Goal: Information Seeking & Learning: Learn about a topic

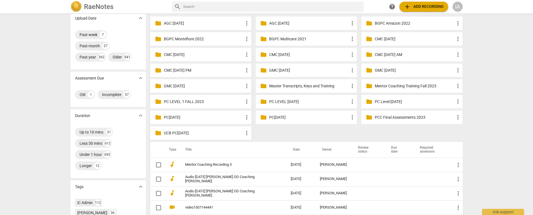
scroll to position [56, 0]
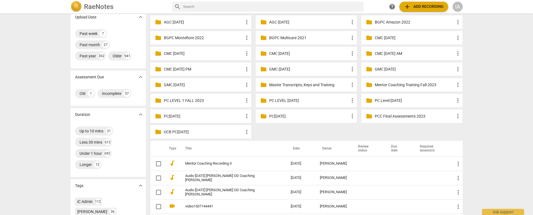
click at [283, 115] on p "PC[DATE]" at bounding box center [309, 116] width 80 height 6
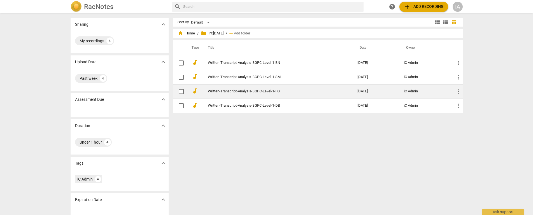
click at [260, 90] on link "Written-Transcript-Analysis-BGPC-Level-1-FG" at bounding box center [272, 91] width 129 height 4
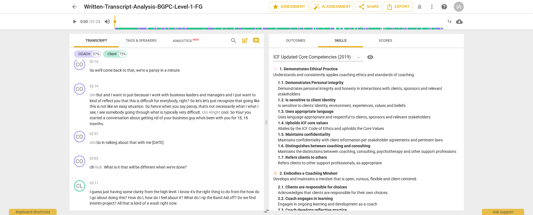
scroll to position [56, 0]
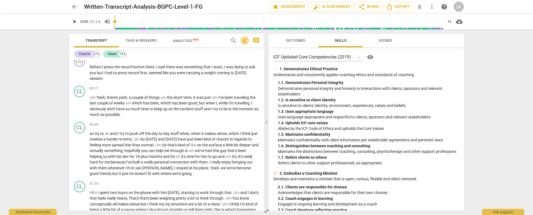
click at [244, 41] on span "post_add" at bounding box center [244, 40] width 7 height 7
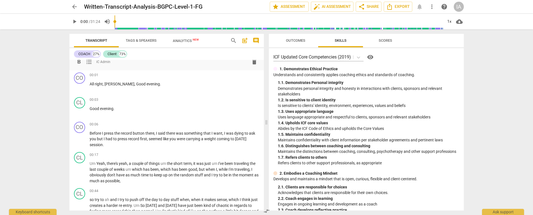
click at [244, 41] on span "post_add" at bounding box center [244, 40] width 7 height 7
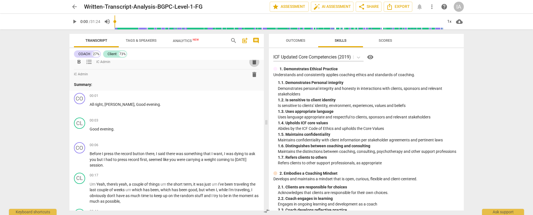
click at [251, 60] on span "delete" at bounding box center [254, 62] width 7 height 7
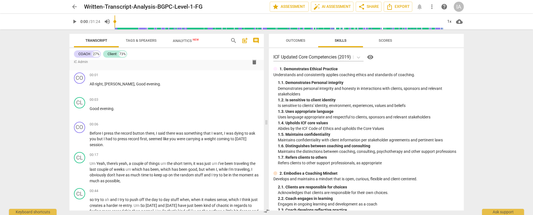
scroll to position [0, 0]
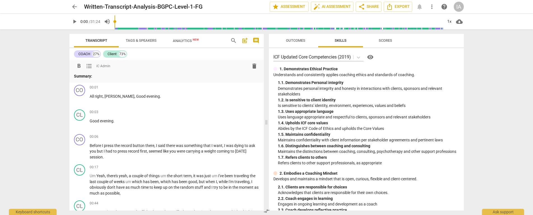
click at [253, 66] on span "delete" at bounding box center [254, 66] width 7 height 7
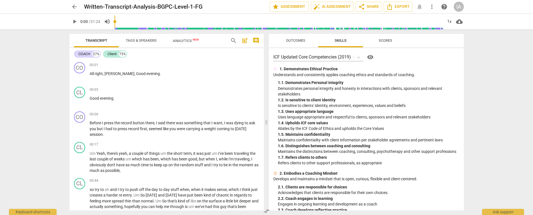
click at [255, 41] on span "comment" at bounding box center [256, 40] width 7 height 7
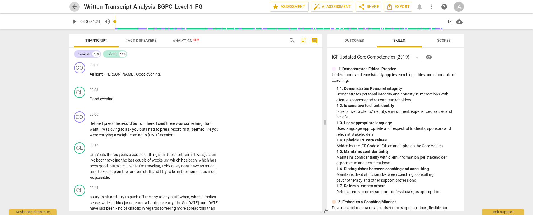
click at [74, 8] on span "arrow_back" at bounding box center [74, 6] width 7 height 7
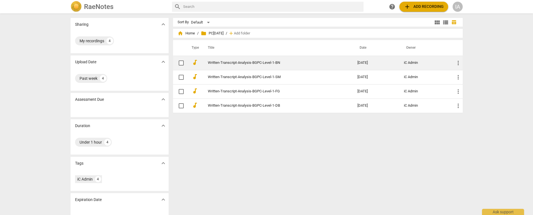
click at [297, 62] on link "Written-Transcript-Analysis-BGPC-Level-1-BN" at bounding box center [272, 63] width 129 height 4
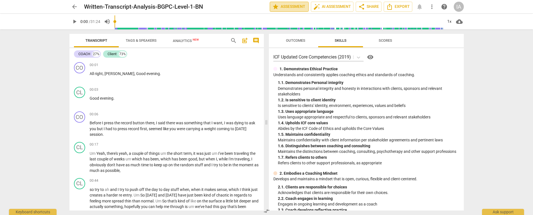
click at [295, 6] on span "star Assessment" at bounding box center [289, 6] width 34 height 7
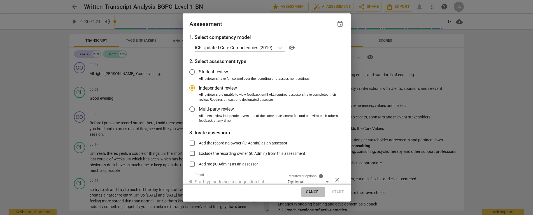
click at [314, 191] on span "Cancel" at bounding box center [313, 192] width 15 height 6
radio input "false"
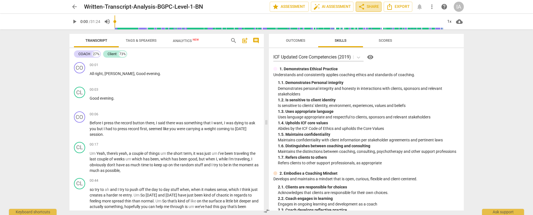
click at [375, 7] on span "share Share" at bounding box center [368, 6] width 21 height 7
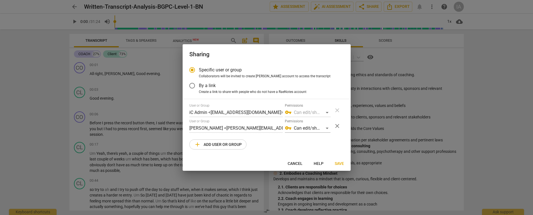
click at [297, 163] on span "Cancel" at bounding box center [295, 164] width 15 height 6
radio input "false"
